Goal: Check status: Check status

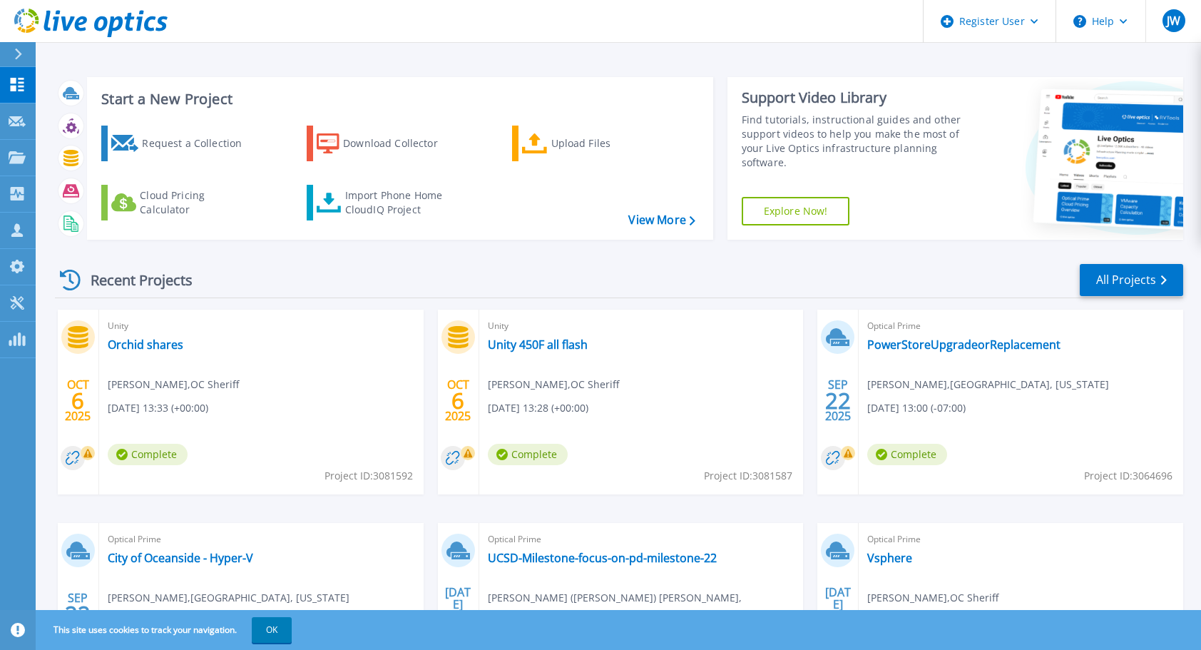
click at [21, 54] on icon at bounding box center [18, 53] width 8 height 11
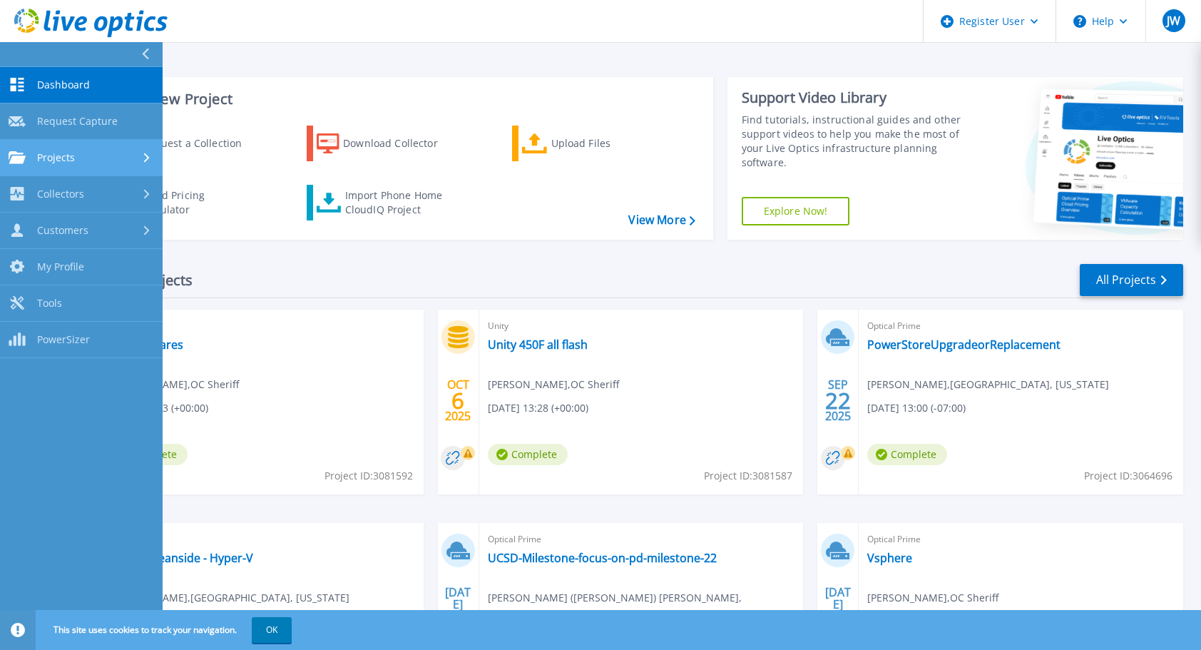
click at [49, 158] on span "Projects" at bounding box center [56, 157] width 38 height 13
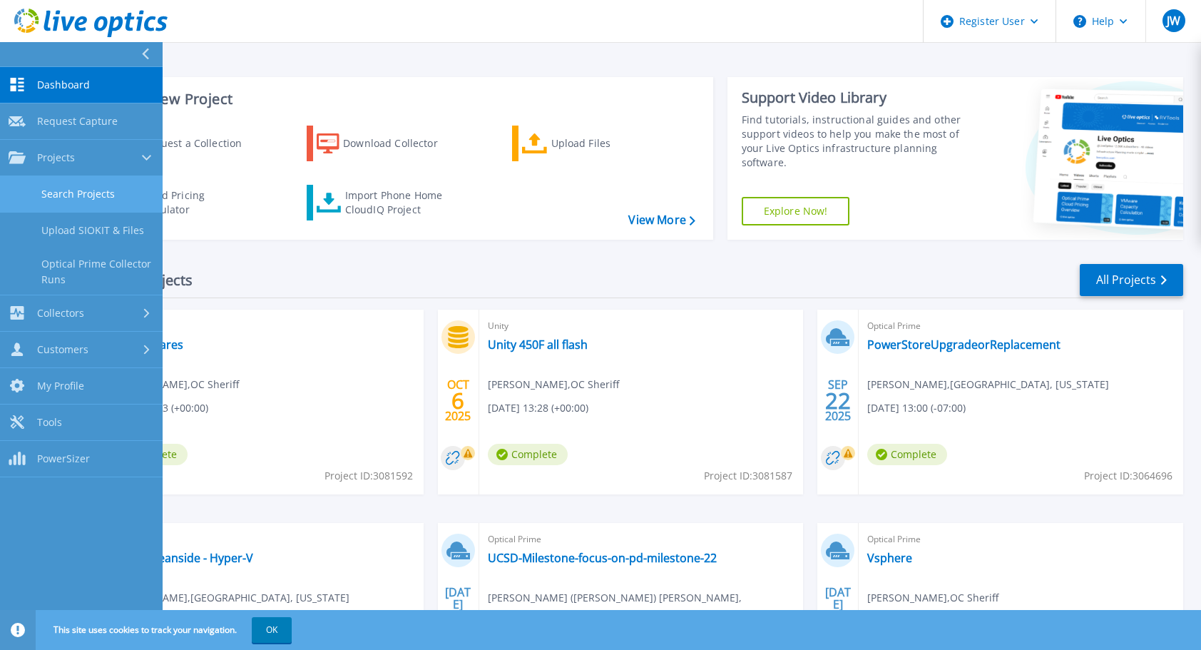
click at [79, 197] on link "Search Projects" at bounding box center [81, 194] width 163 height 36
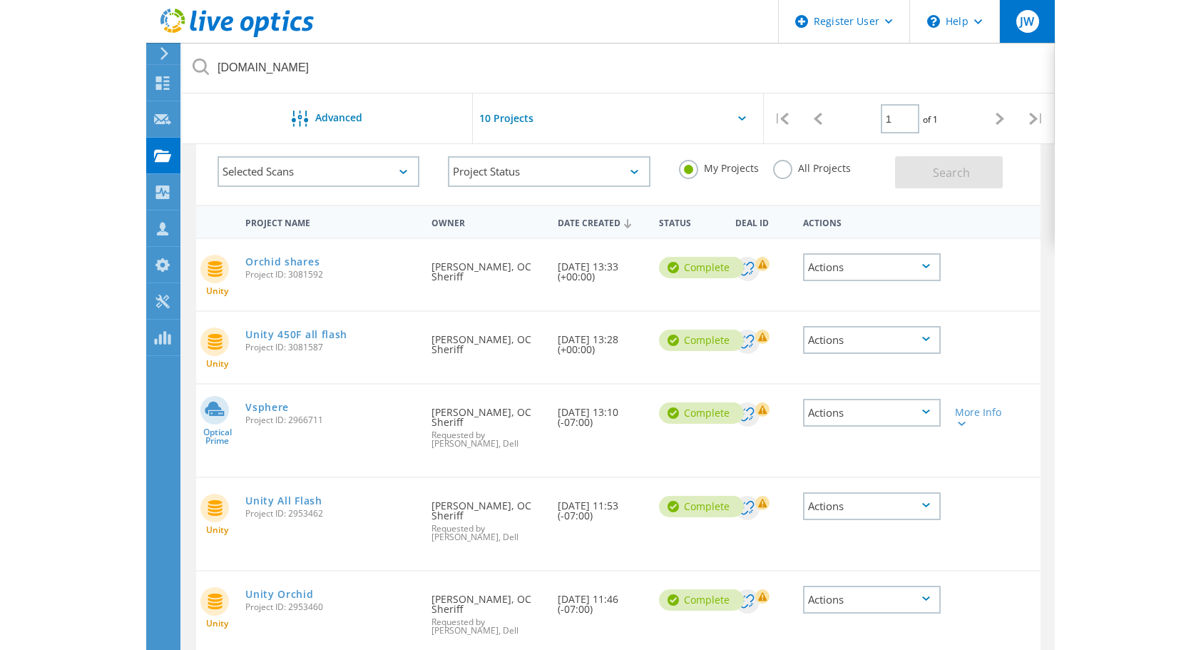
scroll to position [24, 0]
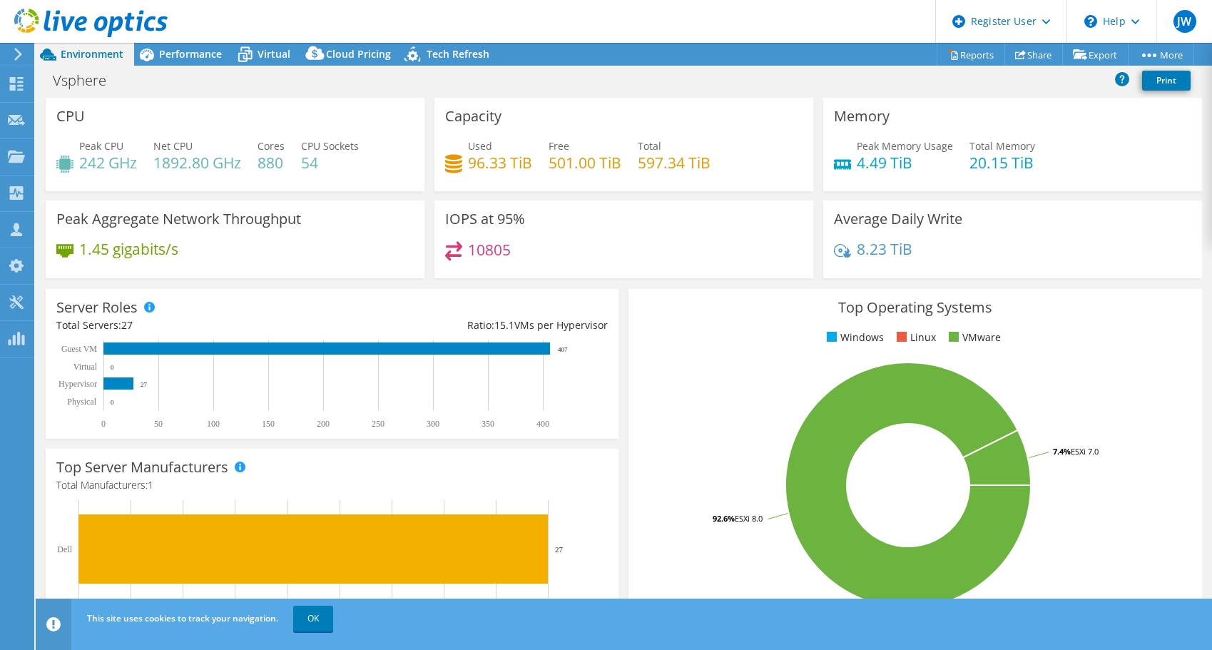
select select "USD"
click at [201, 53] on span "Performance" at bounding box center [190, 54] width 63 height 14
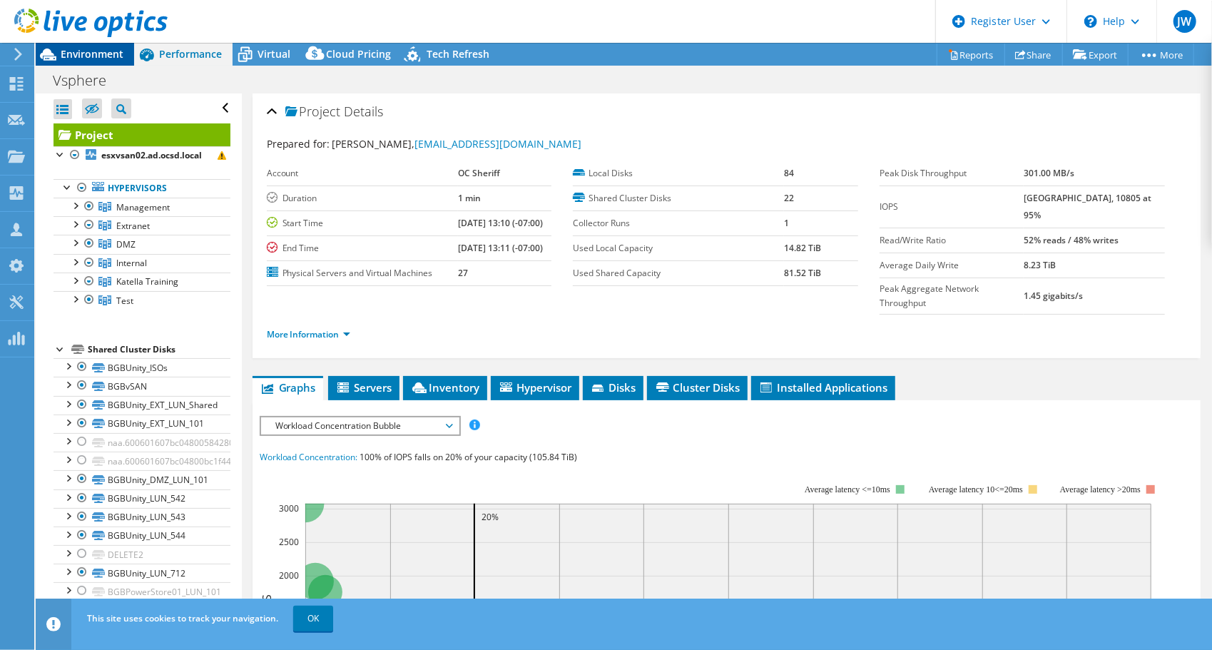
click at [111, 51] on span "Environment" at bounding box center [92, 54] width 63 height 14
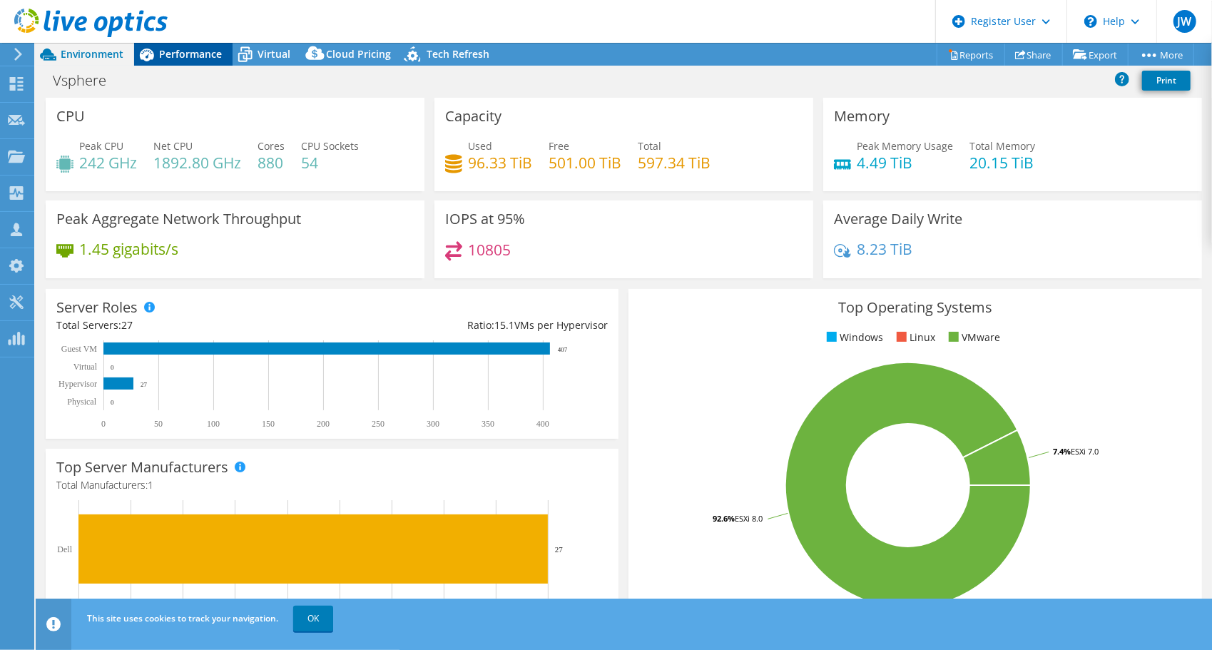
click at [185, 54] on span "Performance" at bounding box center [190, 54] width 63 height 14
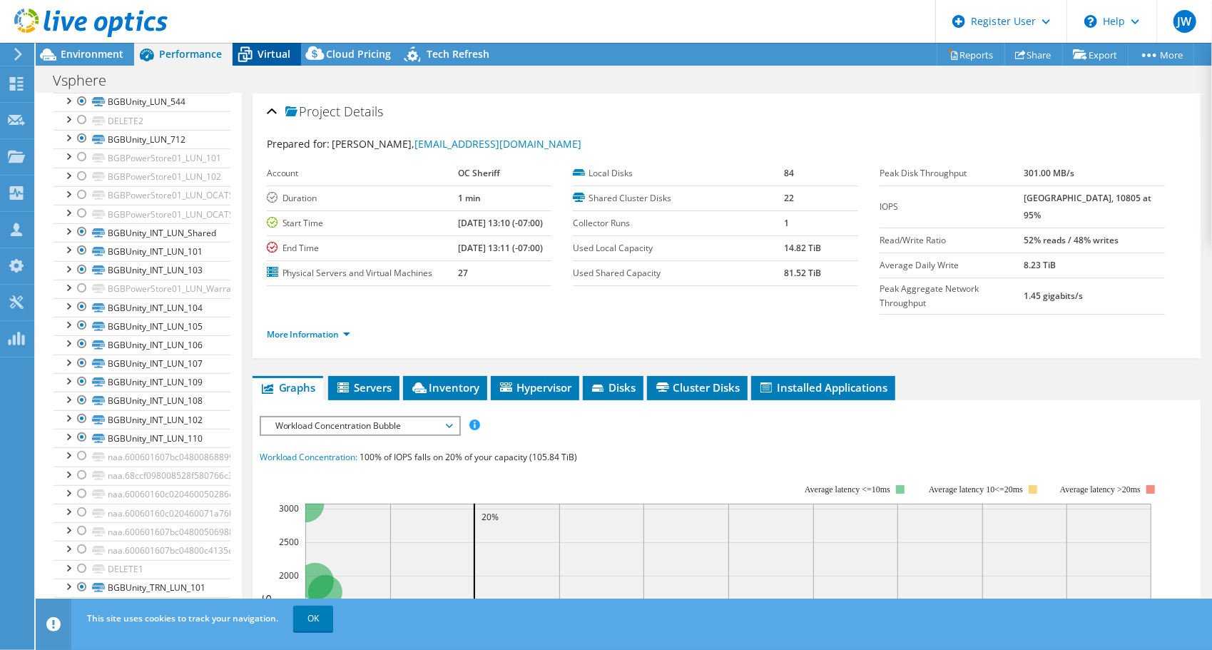
click at [278, 54] on span "Virtual" at bounding box center [273, 54] width 33 height 14
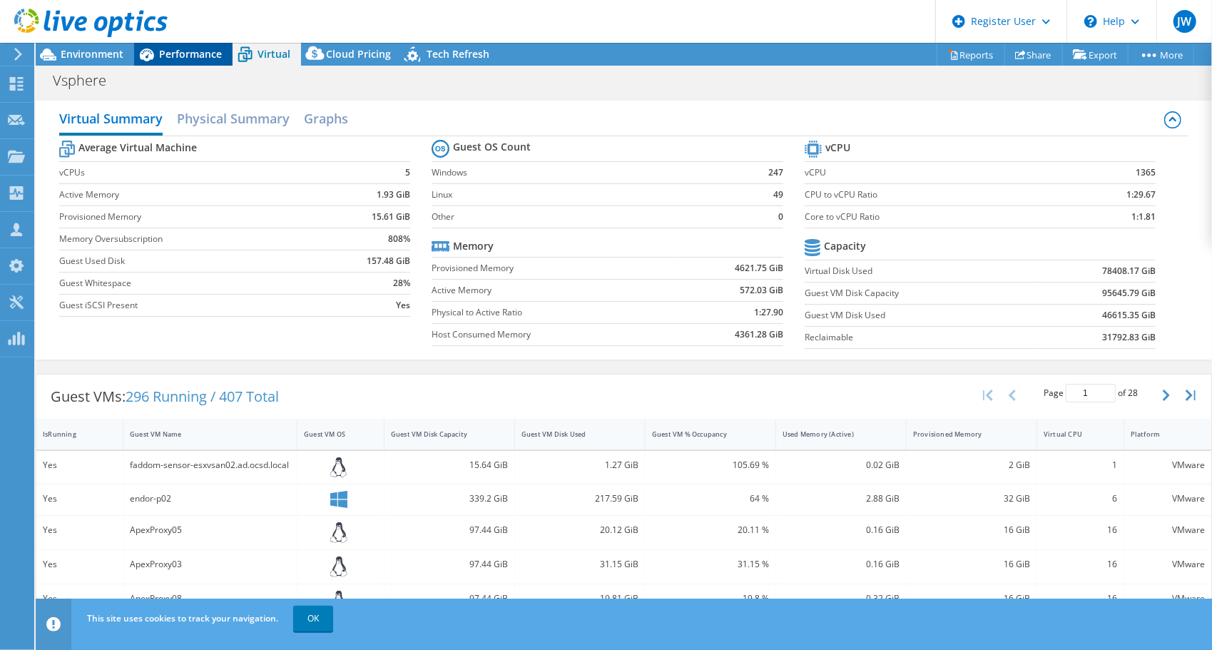
click at [204, 53] on span "Performance" at bounding box center [190, 54] width 63 height 14
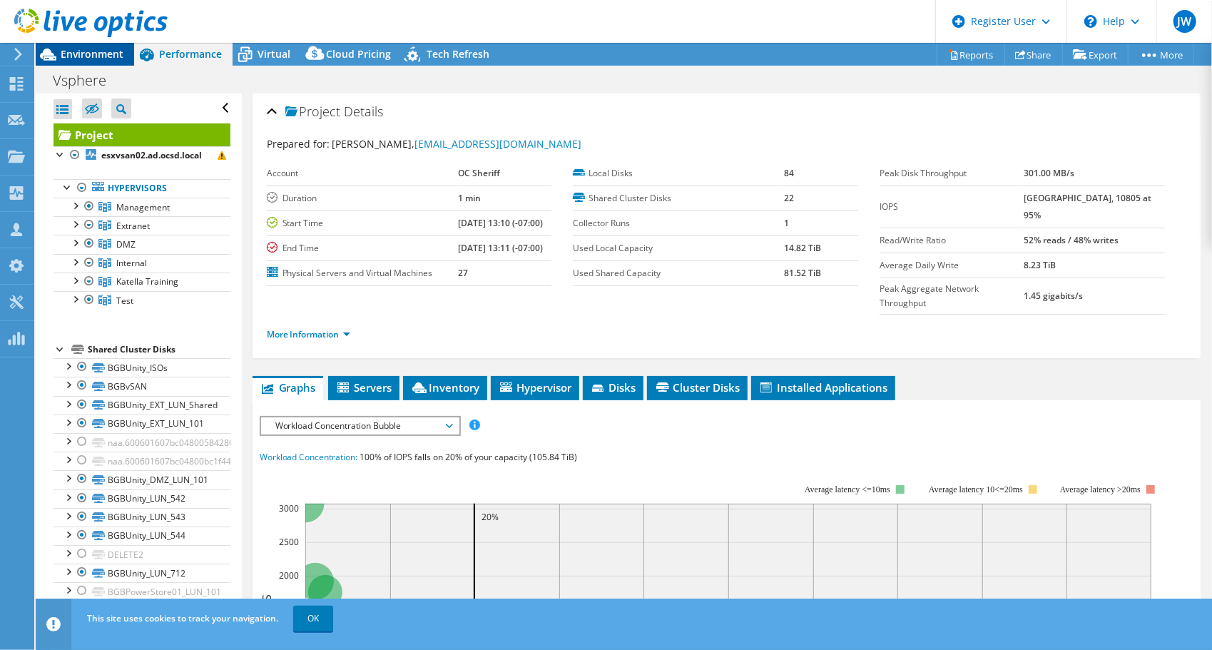
click at [101, 53] on span "Environment" at bounding box center [92, 54] width 63 height 14
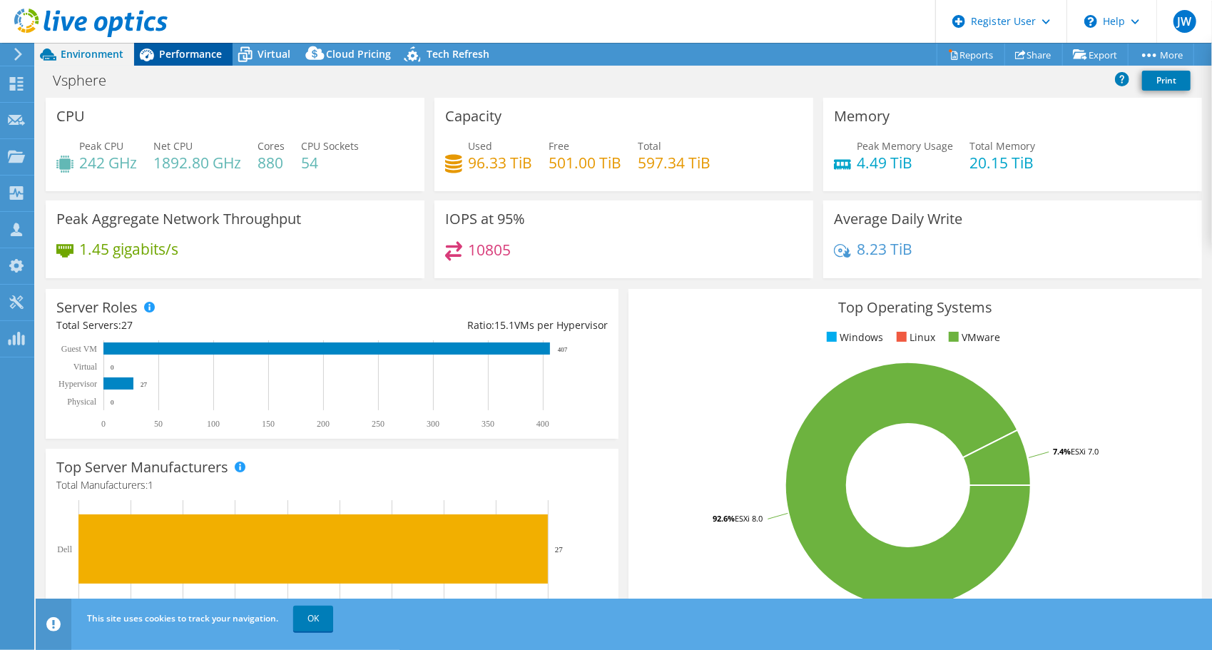
click at [181, 63] on div "Performance" at bounding box center [183, 54] width 98 height 23
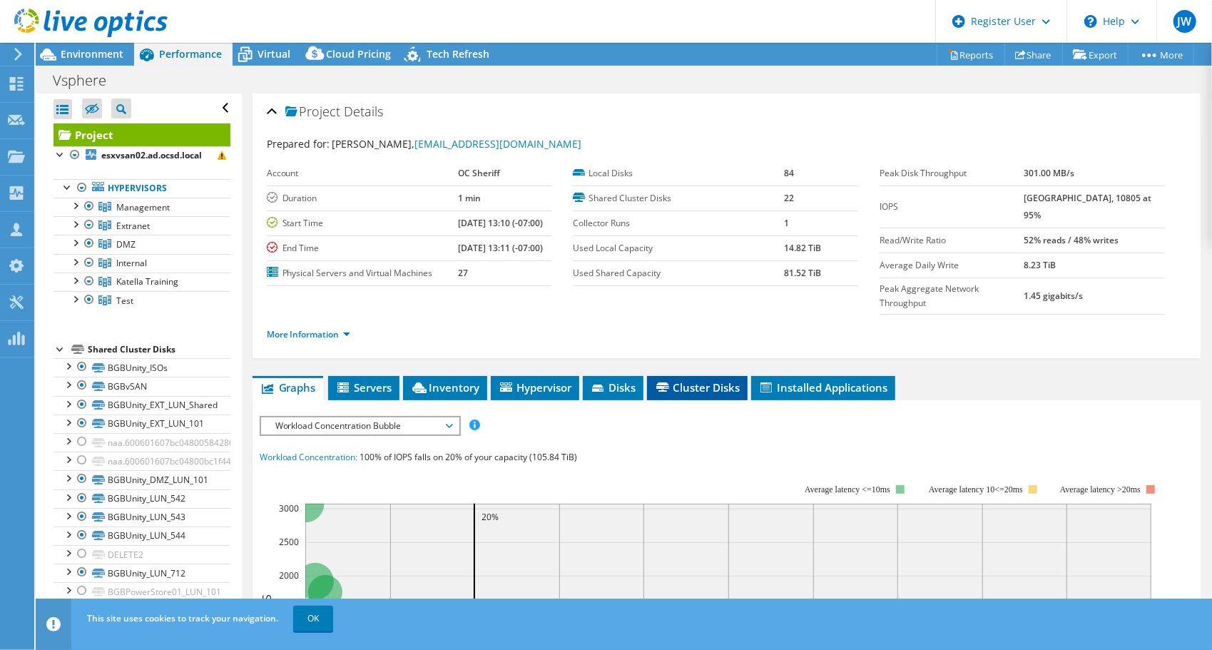
click at [687, 376] on li "Cluster Disks" at bounding box center [697, 388] width 101 height 24
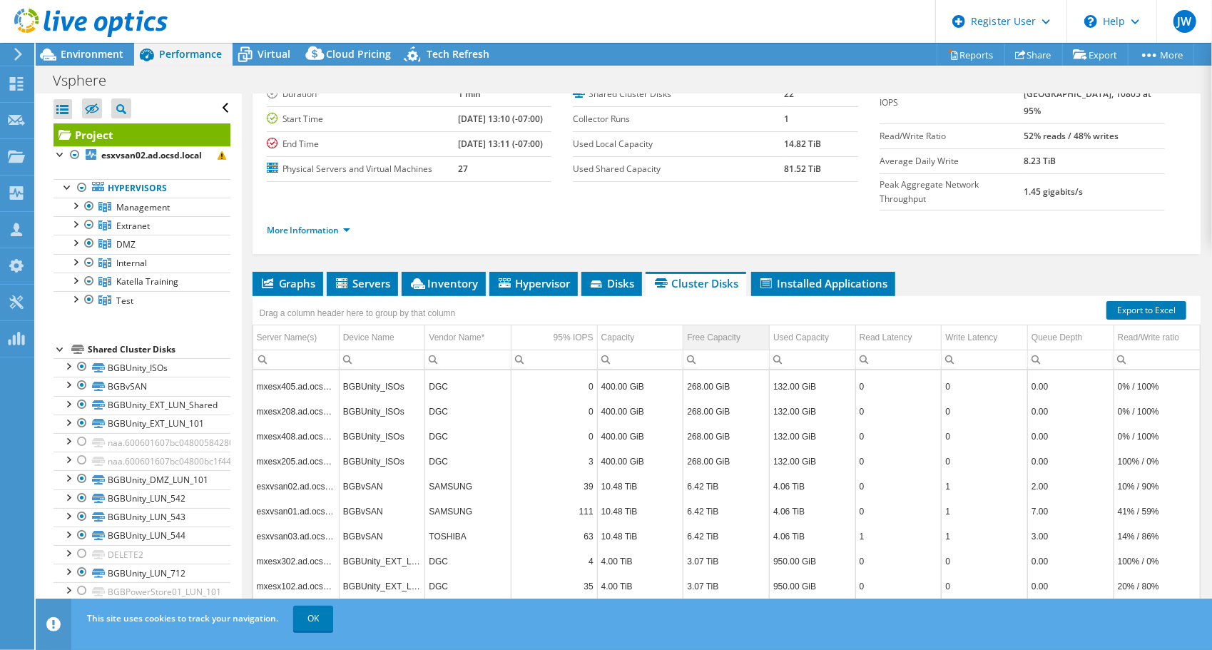
scroll to position [104, 0]
